Goal: Information Seeking & Learning: Check status

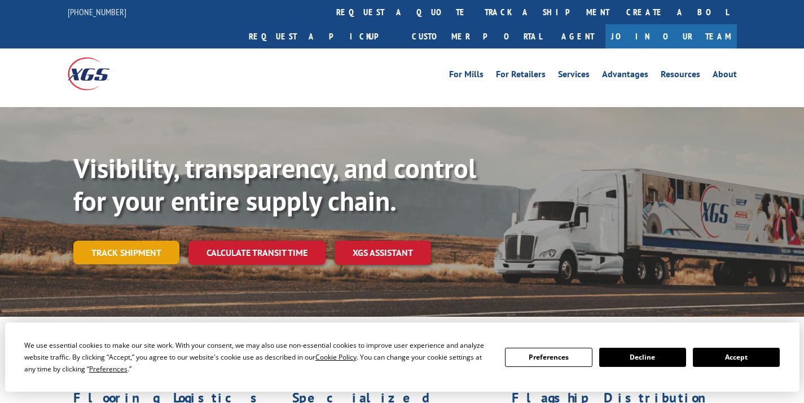
click at [115, 241] on link "Track shipment" at bounding box center [126, 253] width 106 height 24
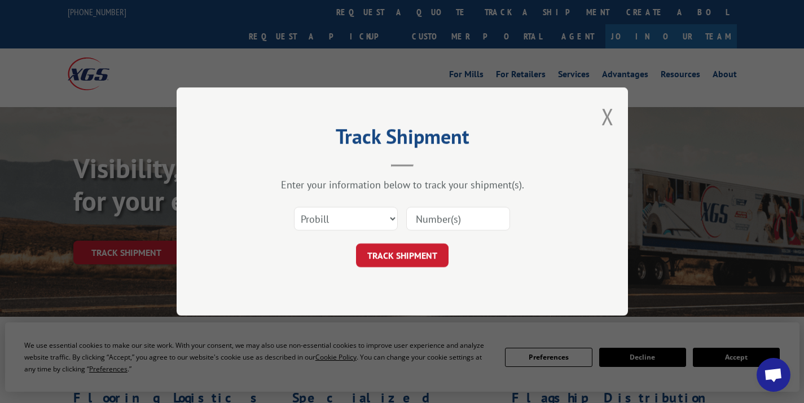
click at [495, 213] on input at bounding box center [458, 219] width 104 height 24
paste input "17667067"
type input "17667067"
click at [422, 258] on button "TRACK SHIPMENT" at bounding box center [402, 256] width 93 height 24
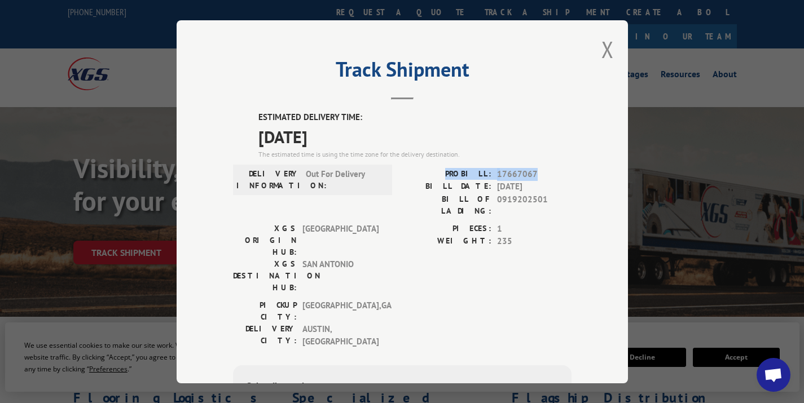
drag, startPoint x: 456, startPoint y: 172, endPoint x: 534, endPoint y: 172, distance: 77.9
click at [534, 172] on div "PROBILL: 17667067" at bounding box center [486, 174] width 169 height 13
copy div "PROBILL: 17667067"
click at [605, 50] on button "Close modal" at bounding box center [607, 49] width 12 height 30
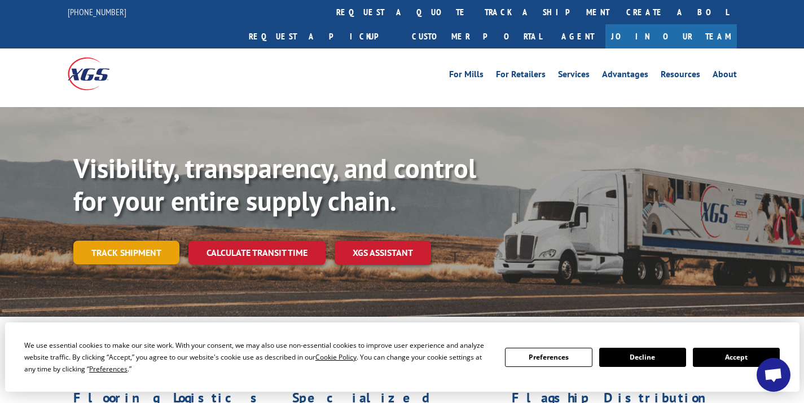
click at [138, 241] on link "Track shipment" at bounding box center [126, 253] width 106 height 24
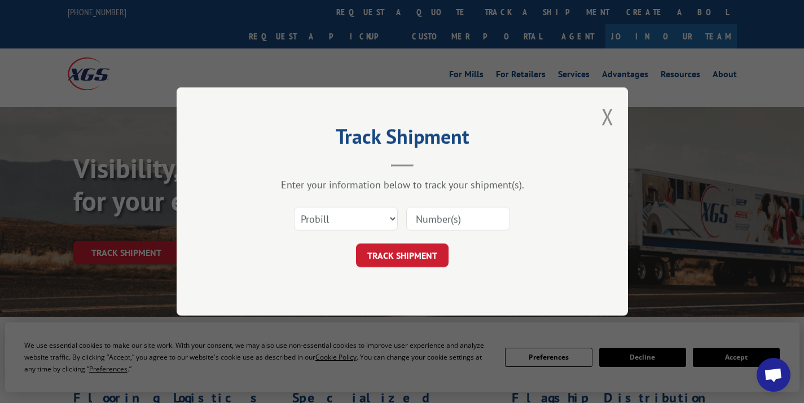
click at [439, 233] on div "Select category... Probill BOL PO" at bounding box center [402, 218] width 339 height 37
click at [438, 225] on input at bounding box center [458, 219] width 104 height 24
paste input "17637934"
type input "17637934"
click at [428, 252] on button "TRACK SHIPMENT" at bounding box center [402, 256] width 93 height 24
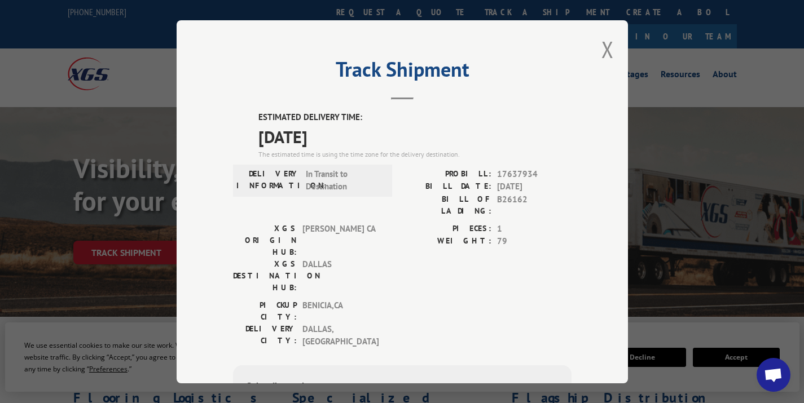
click at [596, 50] on div "Track Shipment ESTIMATED DELIVERY TIME: 10/13/2025 The estimated time is using …" at bounding box center [402, 201] width 451 height 363
click at [609, 54] on button "Close modal" at bounding box center [607, 49] width 12 height 30
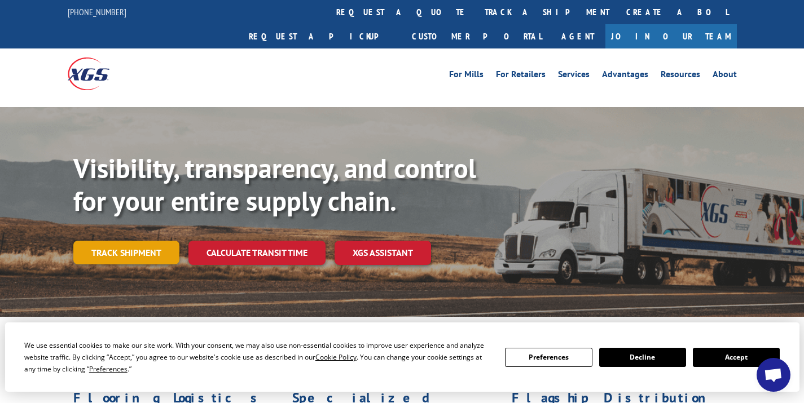
click at [148, 241] on link "Track shipment" at bounding box center [126, 253] width 106 height 24
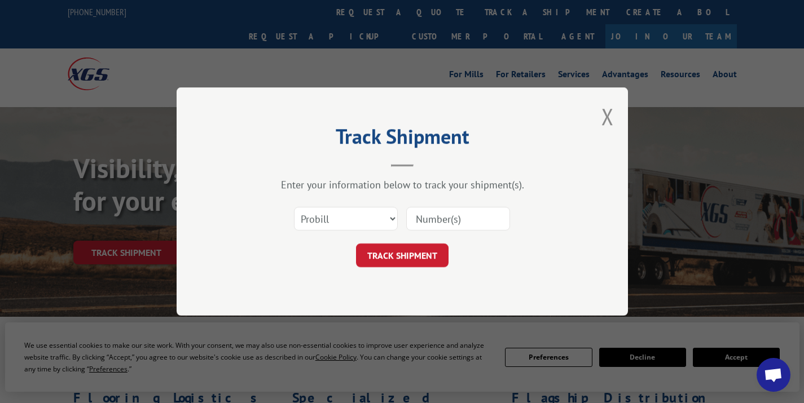
click at [451, 223] on input at bounding box center [458, 219] width 104 height 24
paste input "17685306"
type input "17685306"
click at [420, 258] on button "TRACK SHIPMENT" at bounding box center [402, 256] width 93 height 24
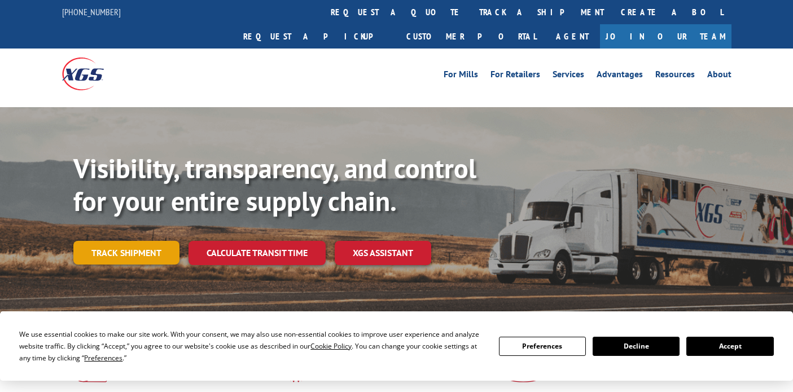
click at [124, 241] on link "Track shipment" at bounding box center [126, 253] width 106 height 24
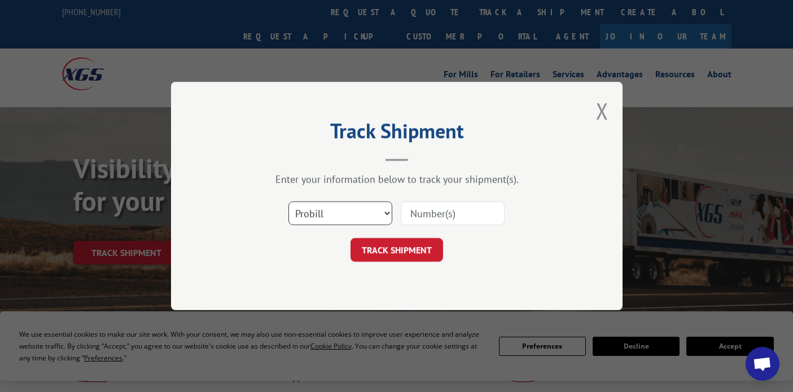
click at [334, 211] on select "Select category... Probill BOL PO" at bounding box center [340, 213] width 104 height 24
click at [454, 214] on input at bounding box center [453, 213] width 104 height 24
paste input "17663939"
type input "17663939"
click at [404, 251] on button "TRACK SHIPMENT" at bounding box center [396, 250] width 93 height 24
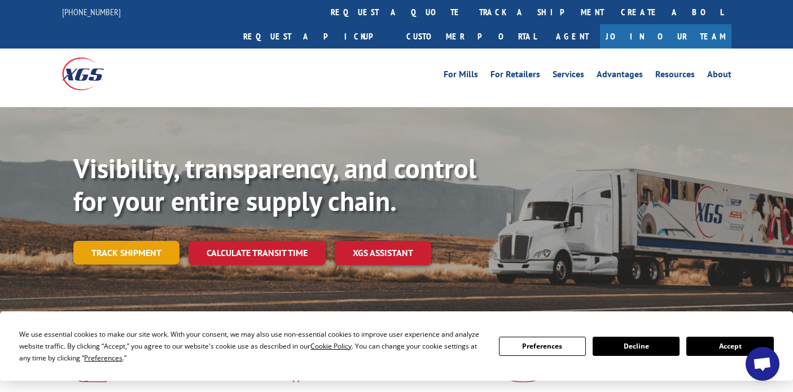
click at [131, 241] on link "Track shipment" at bounding box center [126, 253] width 106 height 24
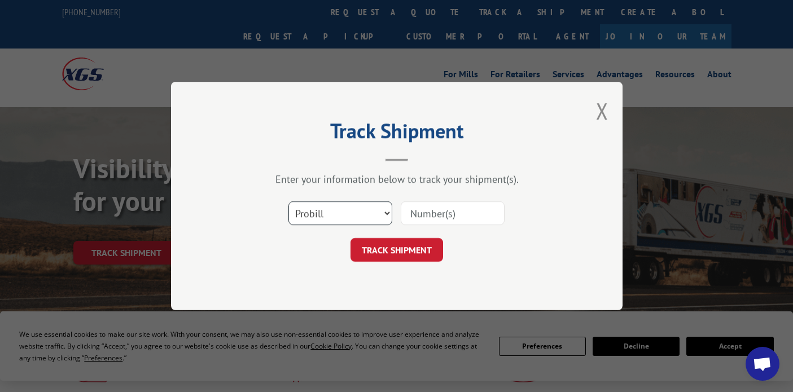
click at [325, 205] on select "Select category... Probill BOL PO" at bounding box center [340, 213] width 104 height 24
select select "bol"
click at [413, 217] on input at bounding box center [453, 213] width 104 height 24
paste input "6867361"
type input "6867361"
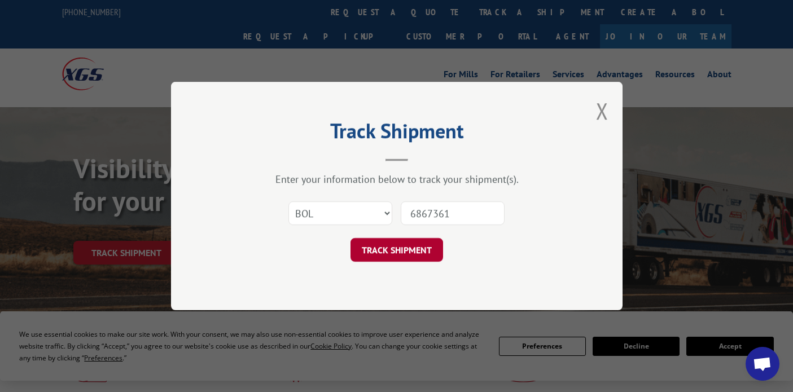
click at [400, 240] on button "TRACK SHIPMENT" at bounding box center [396, 250] width 93 height 24
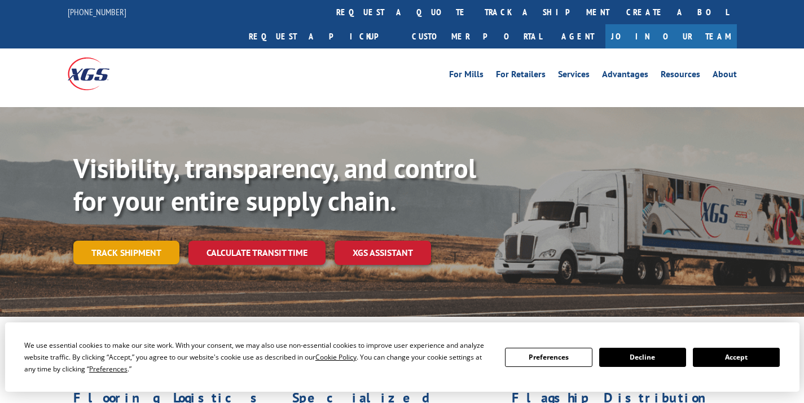
click at [137, 241] on link "Track shipment" at bounding box center [126, 253] width 106 height 24
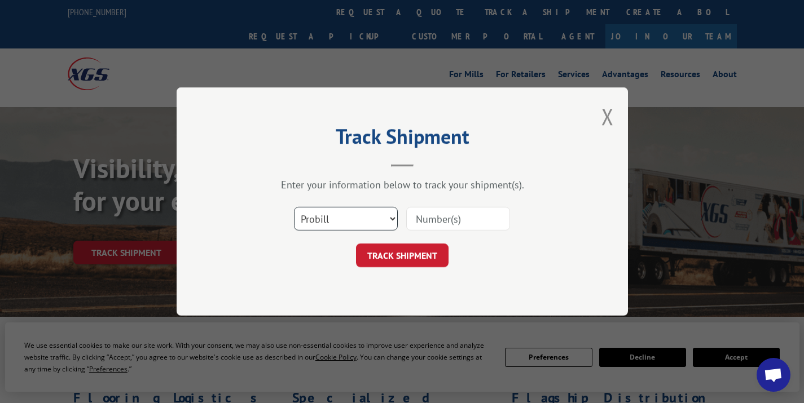
click at [309, 216] on select "Select category... Probill BOL PO" at bounding box center [346, 219] width 104 height 24
select select "bol"
click at [430, 216] on input at bounding box center [458, 219] width 104 height 24
paste input "363005"
type input "363005"
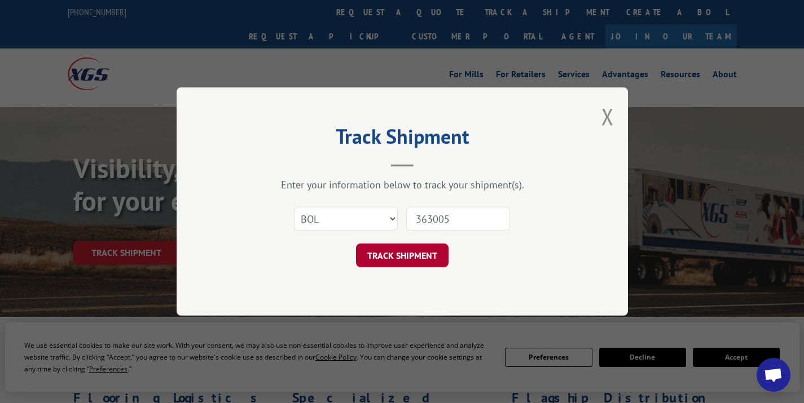
click at [413, 245] on button "TRACK SHIPMENT" at bounding box center [402, 256] width 93 height 24
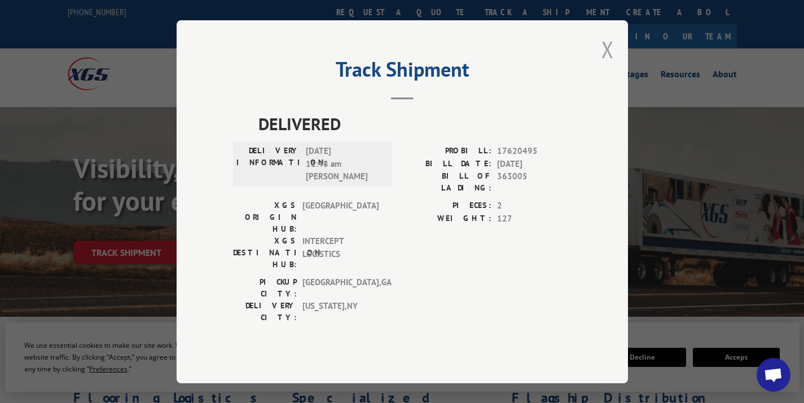
click at [603, 64] on button "Close modal" at bounding box center [607, 49] width 12 height 30
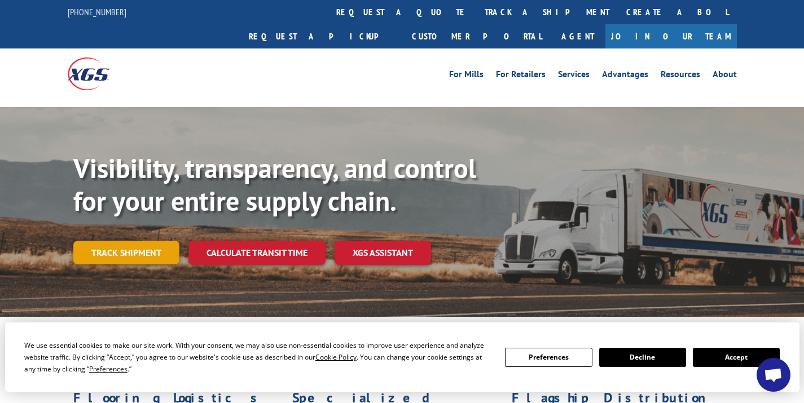
click at [137, 241] on link "Track shipment" at bounding box center [126, 253] width 106 height 24
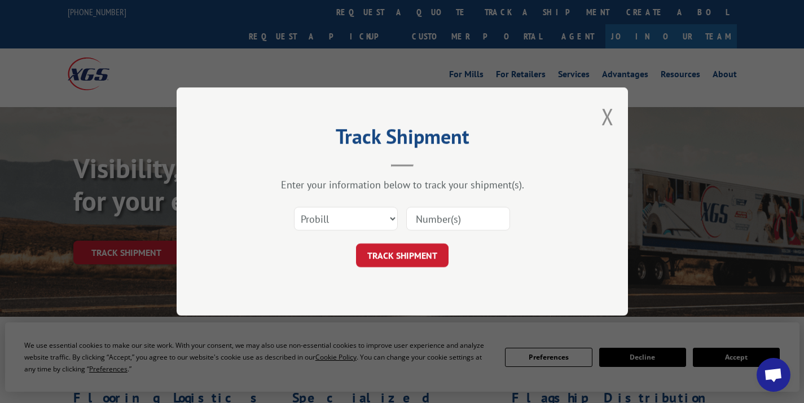
click at [432, 219] on input at bounding box center [458, 219] width 104 height 24
paste input "17637933"
type input "17637933"
click at [424, 265] on button "TRACK SHIPMENT" at bounding box center [402, 256] width 93 height 24
